Goal: Task Accomplishment & Management: Manage account settings

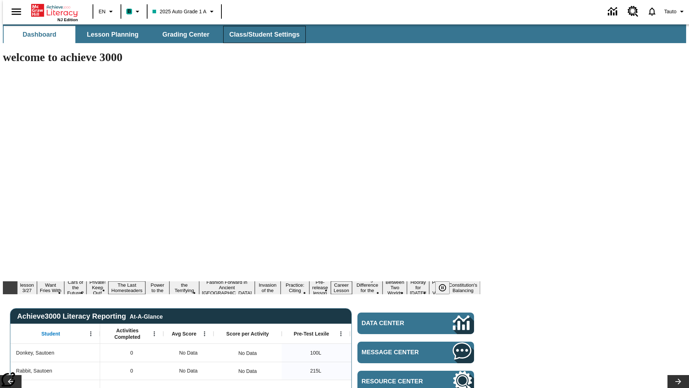
click at [261, 34] on span "Class/Student Settings" at bounding box center [264, 35] width 70 height 8
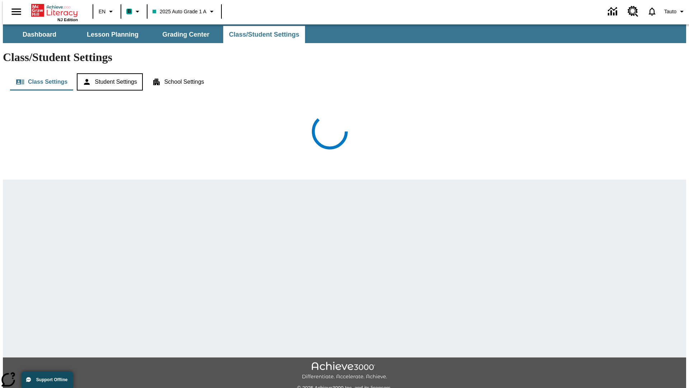
click at [108, 73] on button "Student Settings" at bounding box center [110, 81] width 66 height 17
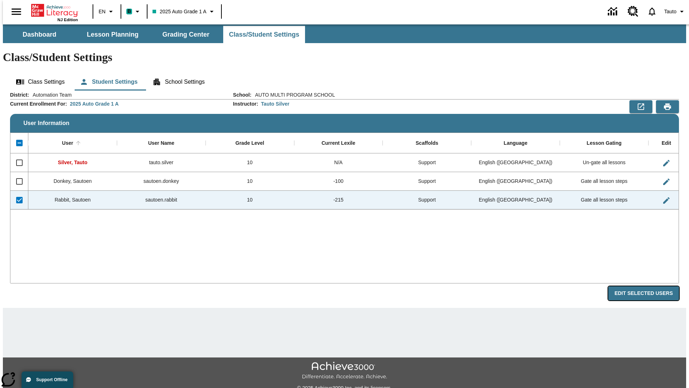
click at [649, 286] on button "Edit Selected Users" at bounding box center [643, 293] width 71 height 14
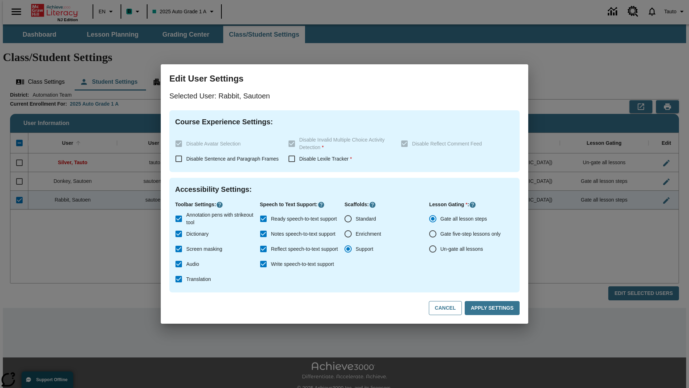
click at [263, 219] on input "Ready speech-to-text support" at bounding box center [263, 218] width 15 height 15
checkbox input "false"
click at [494, 308] on button "Apply Settings" at bounding box center [492, 308] width 55 height 14
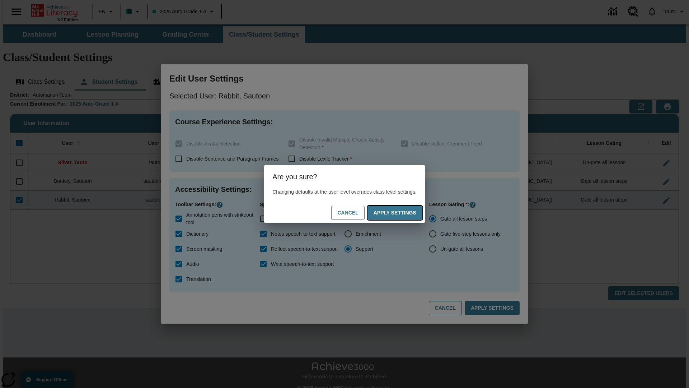
click at [402, 212] on button "Apply Settings" at bounding box center [395, 213] width 55 height 14
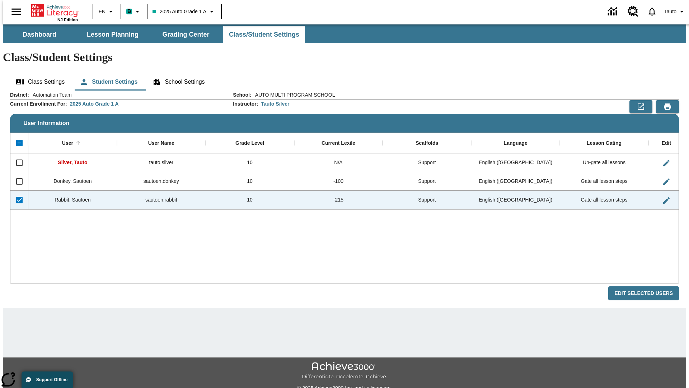
checkbox input "false"
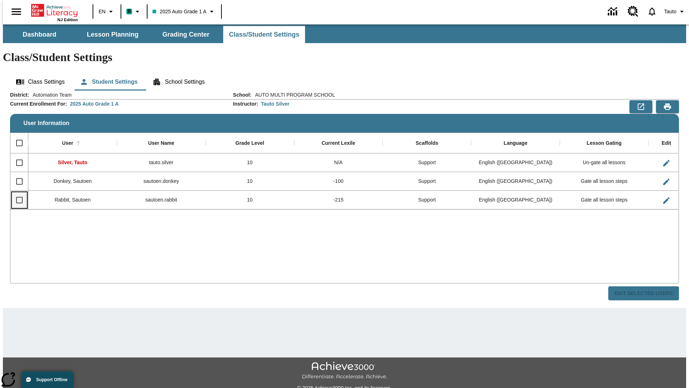
click at [16, 192] on input "Select row" at bounding box center [19, 199] width 15 height 15
checkbox input "true"
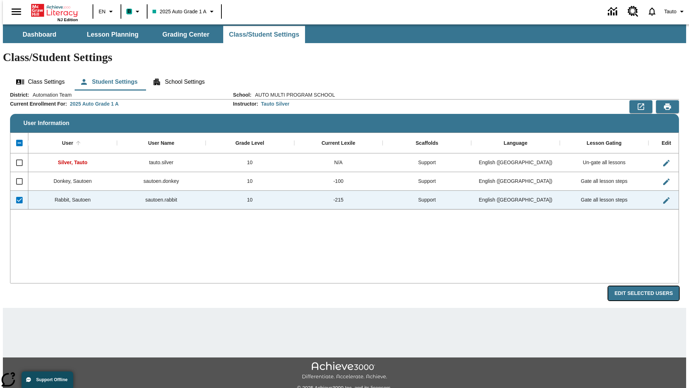
click at [649, 286] on button "Edit Selected Users" at bounding box center [643, 293] width 71 height 14
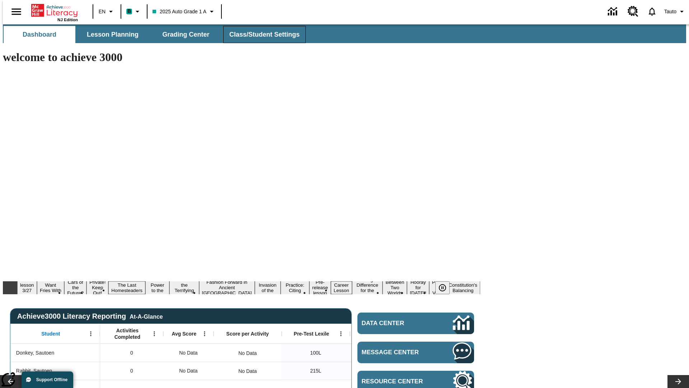
click at [261, 34] on span "Class/Student Settings" at bounding box center [264, 35] width 70 height 8
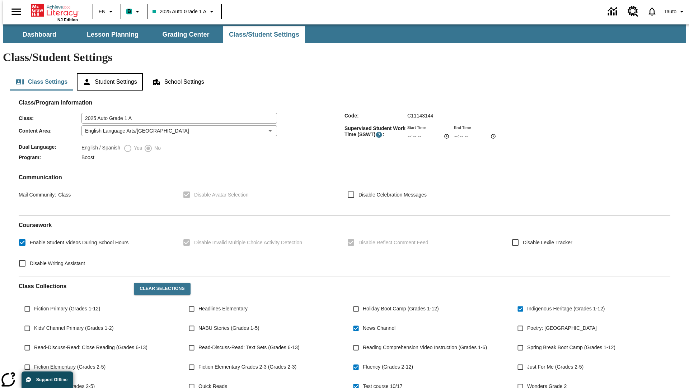
click at [108, 73] on button "Student Settings" at bounding box center [110, 81] width 66 height 17
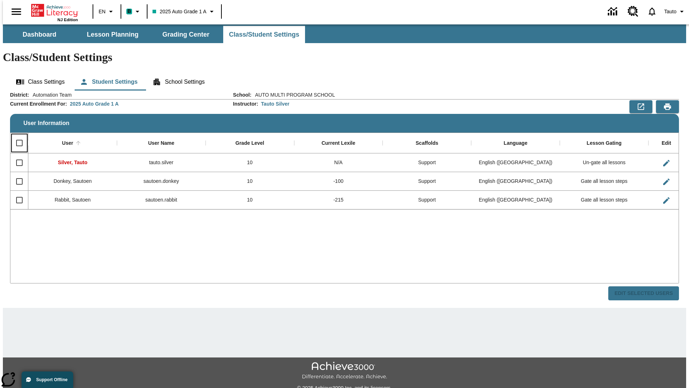
click at [16, 135] on input "Select all rows" at bounding box center [19, 142] width 15 height 15
checkbox input "true"
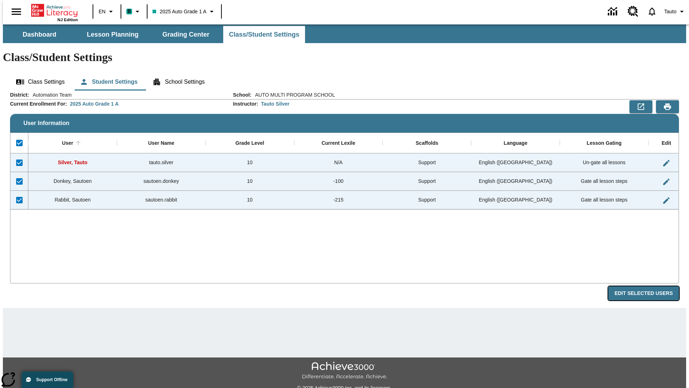
click at [649, 286] on button "Edit Selected Users" at bounding box center [643, 293] width 71 height 14
